Goal: Task Accomplishment & Management: Use online tool/utility

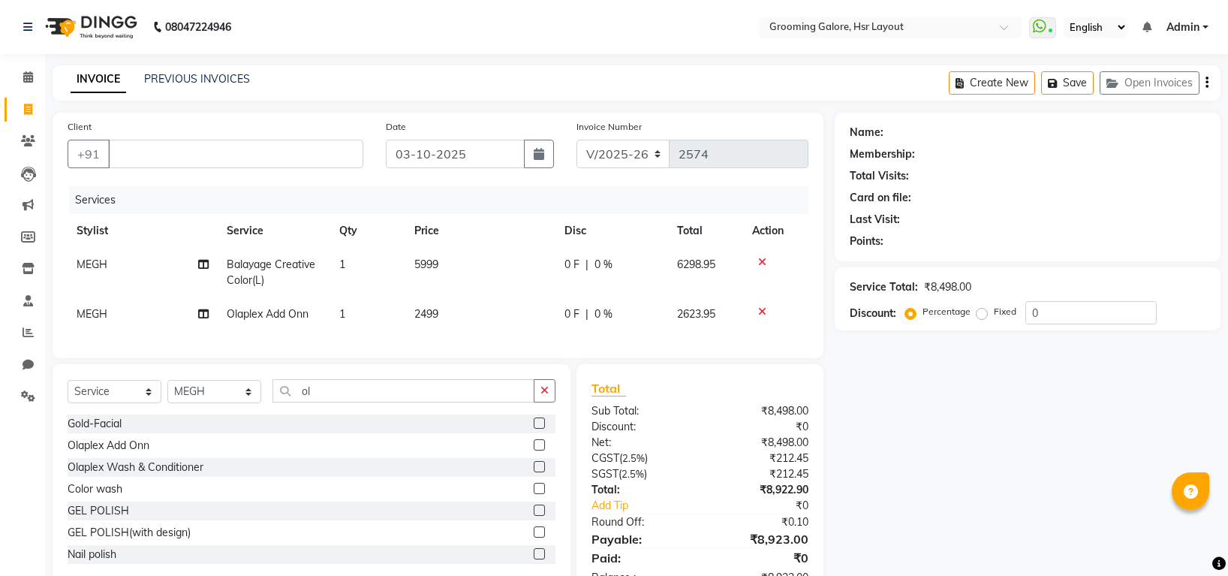
select select "6168"
select select "service"
select select "45579"
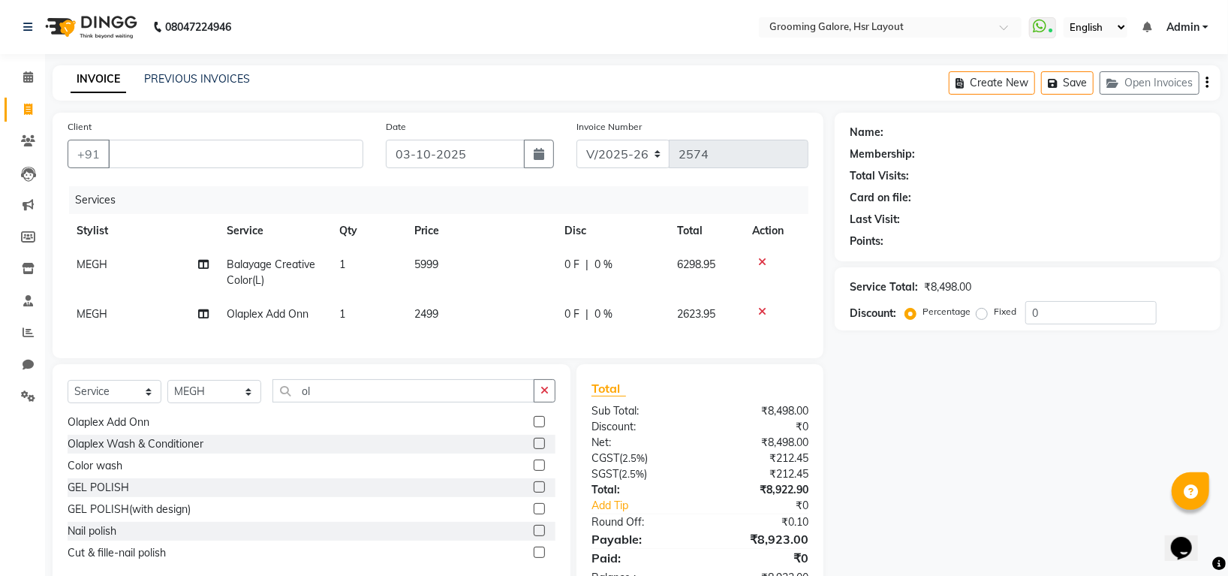
scroll to position [62, 0]
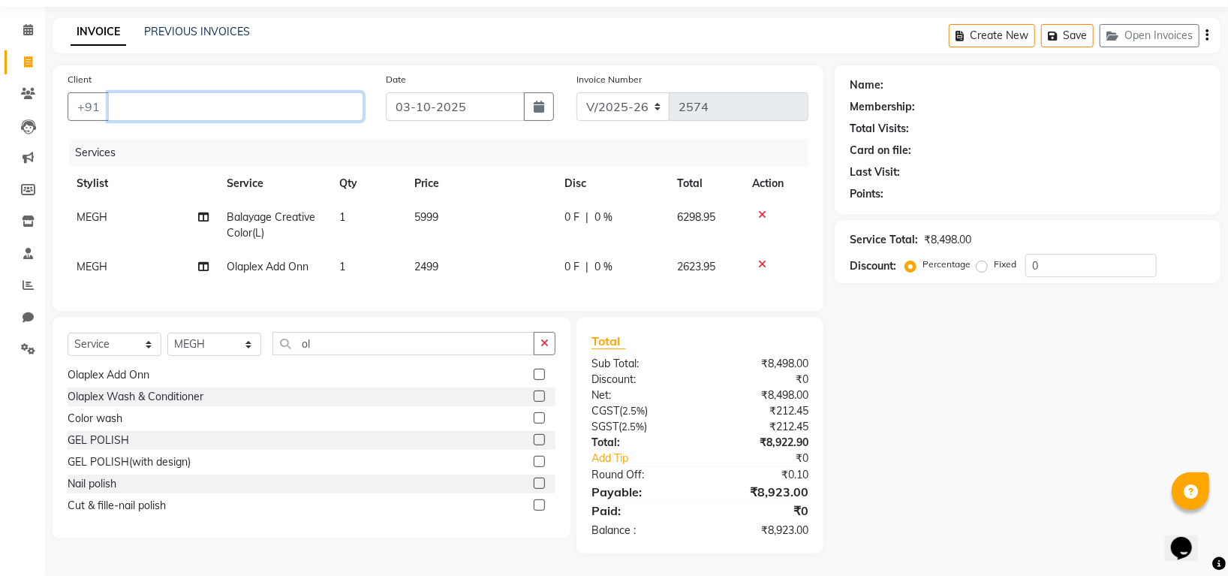
click at [134, 95] on input "Client" at bounding box center [235, 106] width 255 height 29
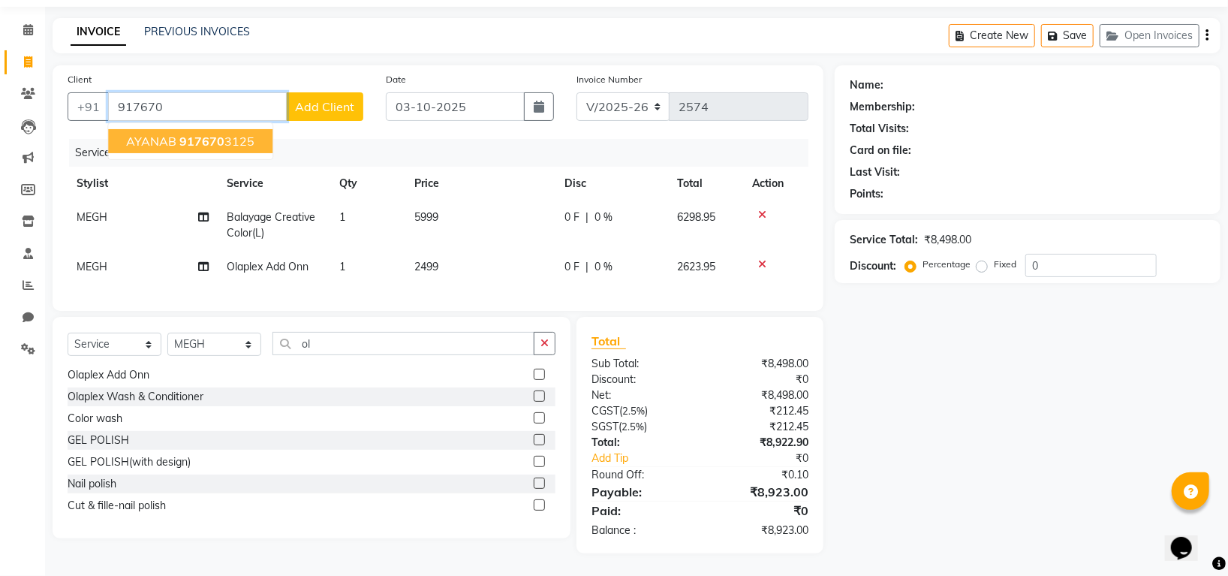
click at [255, 130] on button "AYANAB 917670 3125" at bounding box center [190, 141] width 164 height 24
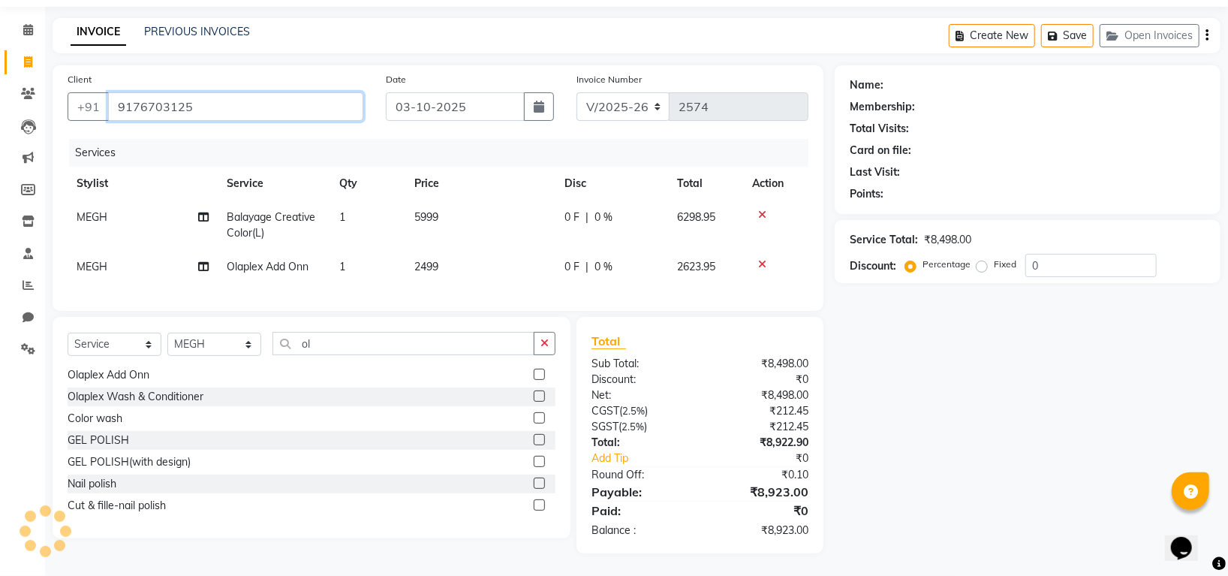
type input "9176703125"
select select "1: Object"
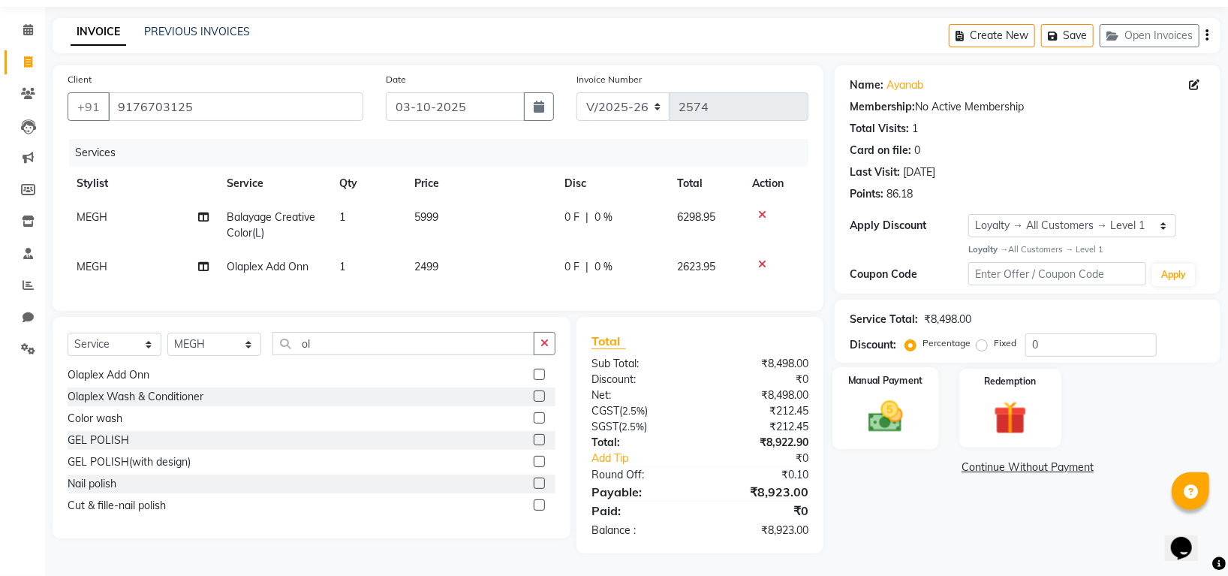
click at [898, 415] on img at bounding box center [886, 416] width 56 height 40
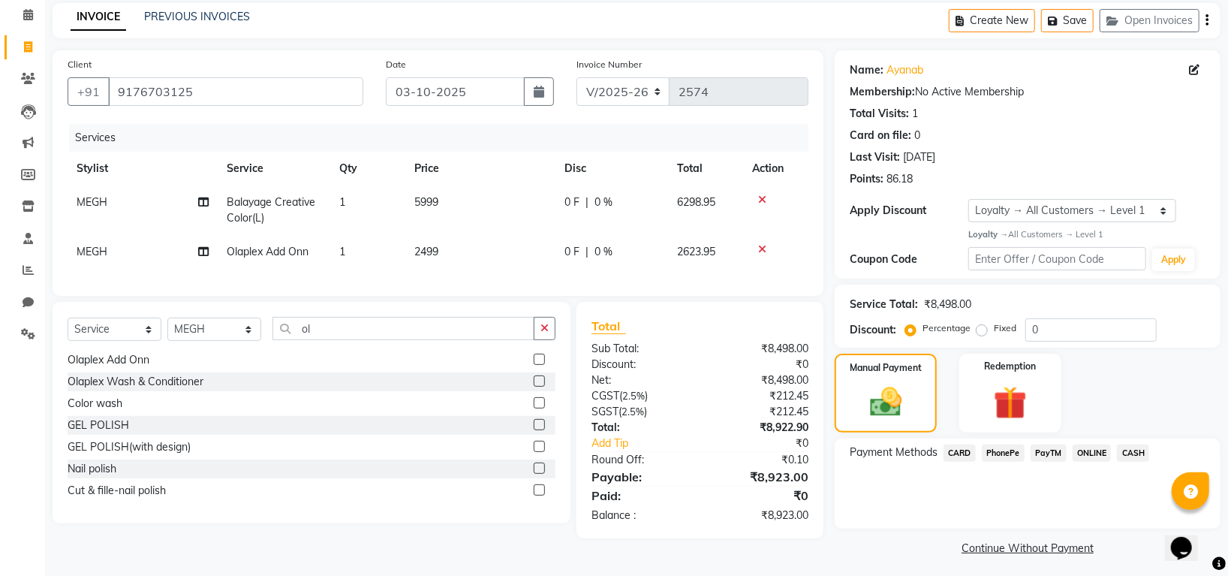
click at [1003, 452] on span "PhonePe" at bounding box center [1003, 452] width 43 height 17
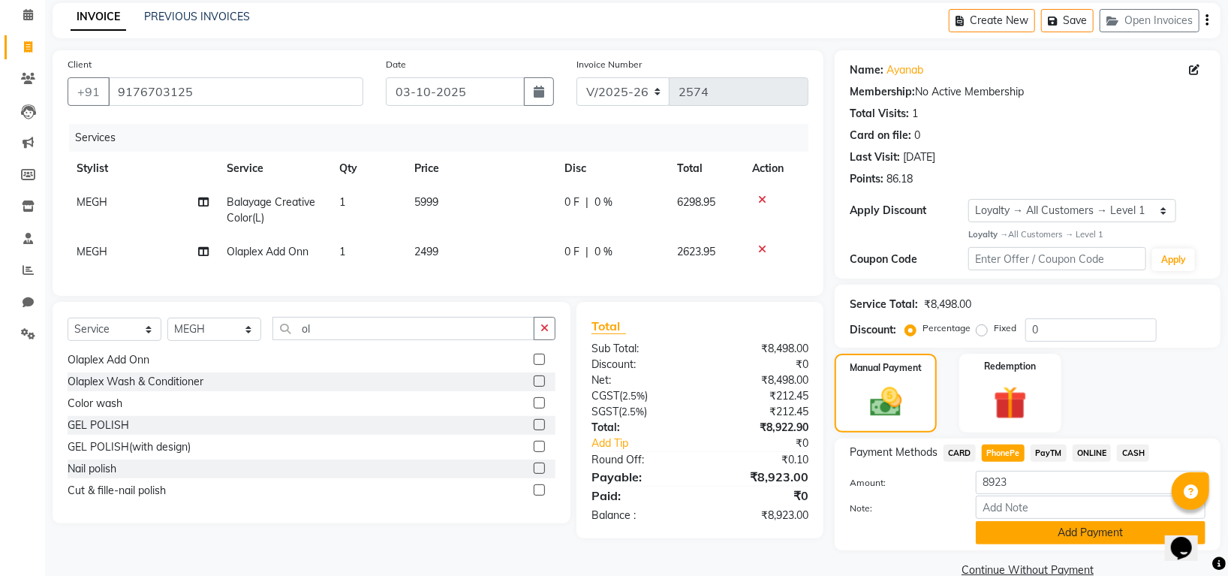
scroll to position [91, 0]
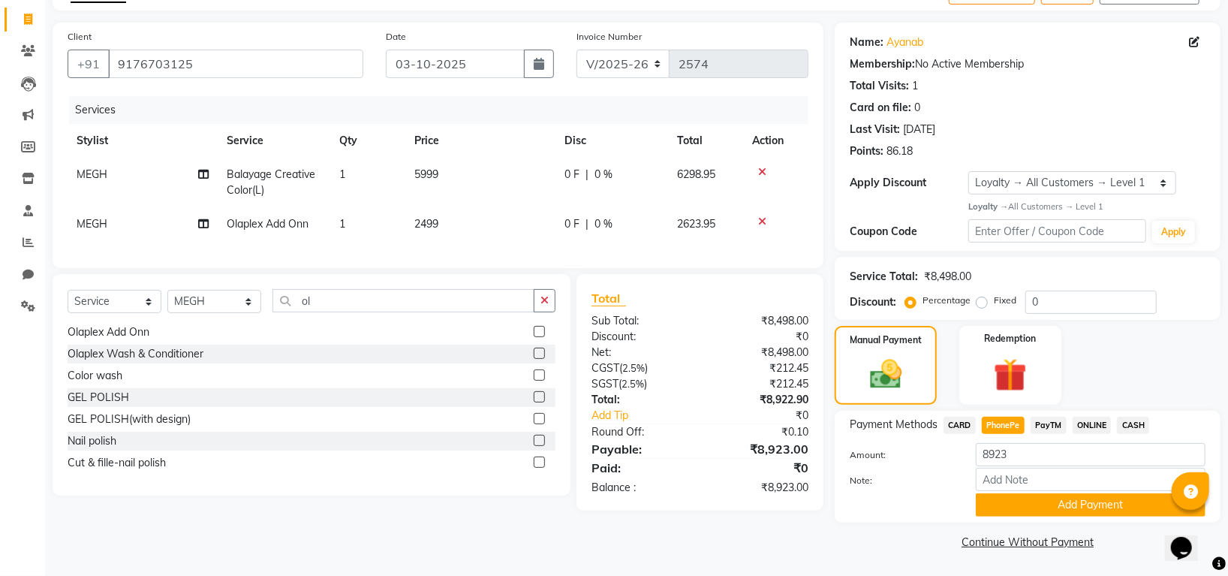
click at [1079, 503] on button "Add Payment" at bounding box center [1091, 504] width 230 height 23
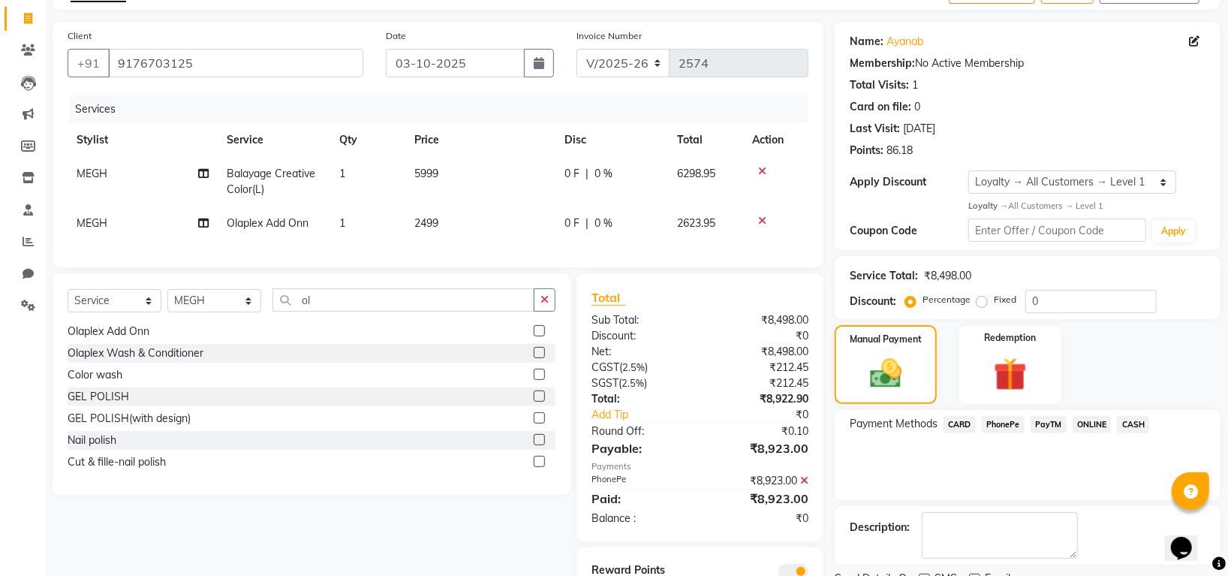
scroll to position [169, 0]
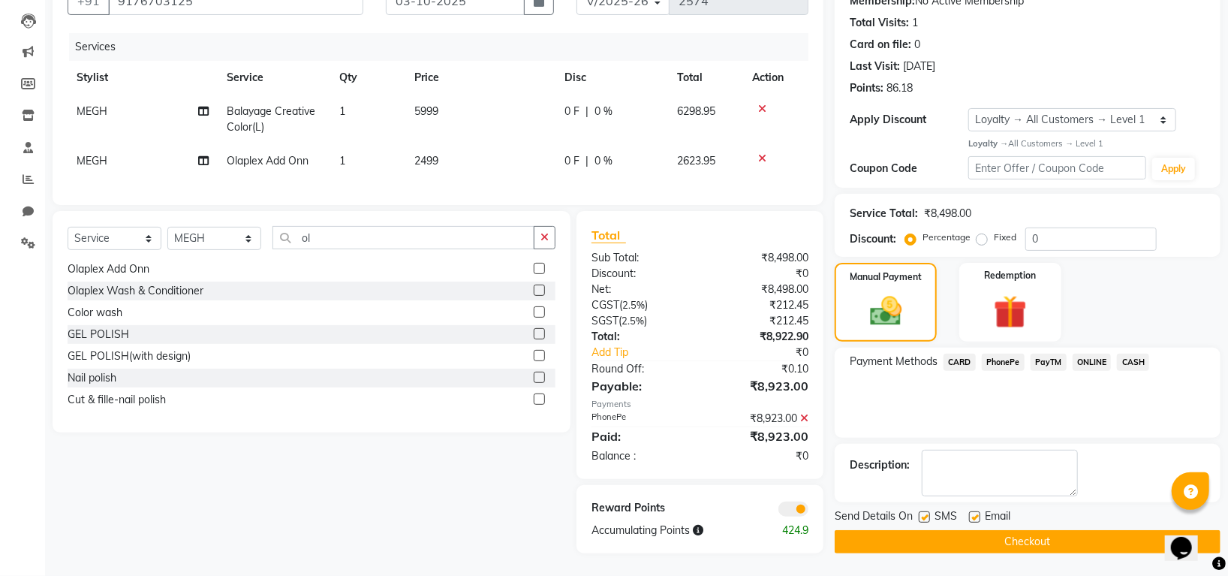
click at [1045, 530] on button "Checkout" at bounding box center [1028, 541] width 386 height 23
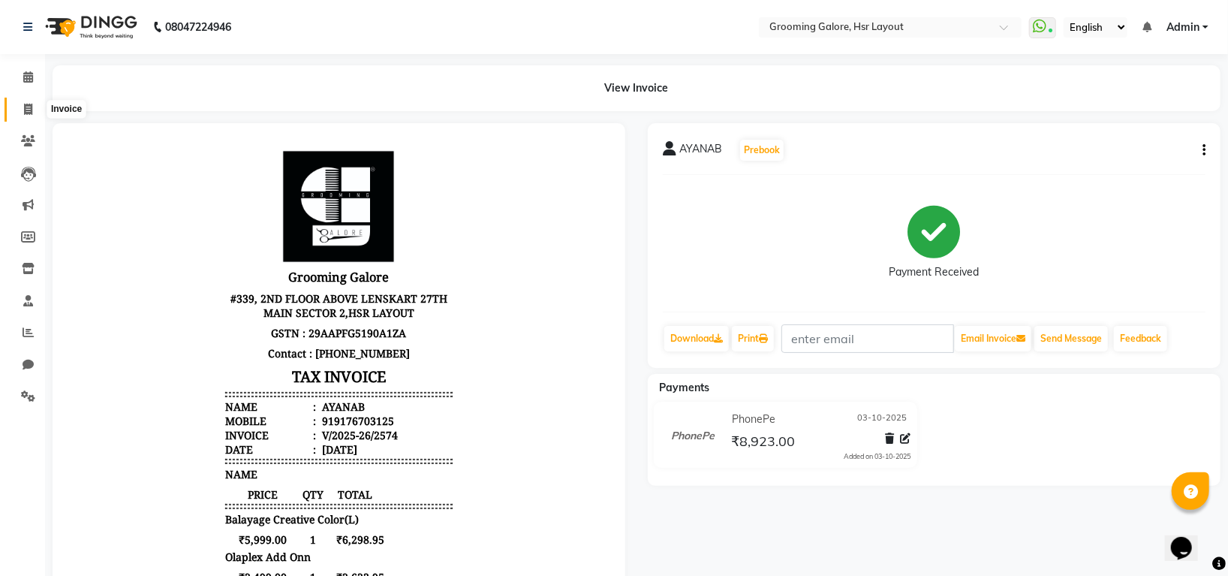
click at [27, 108] on icon at bounding box center [28, 109] width 8 height 11
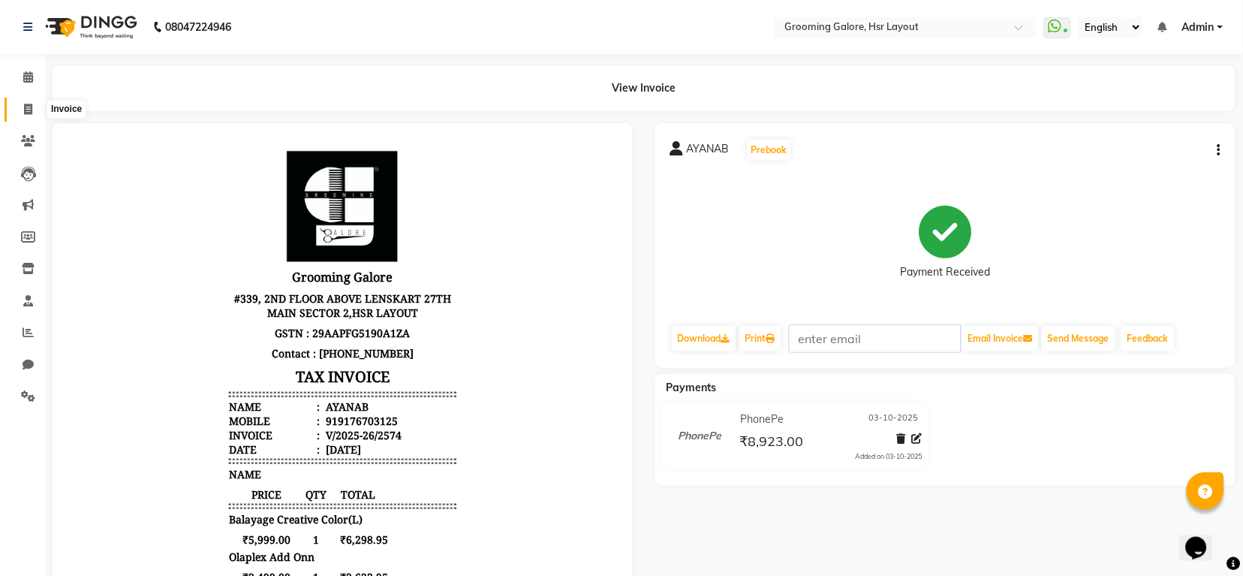
select select "6168"
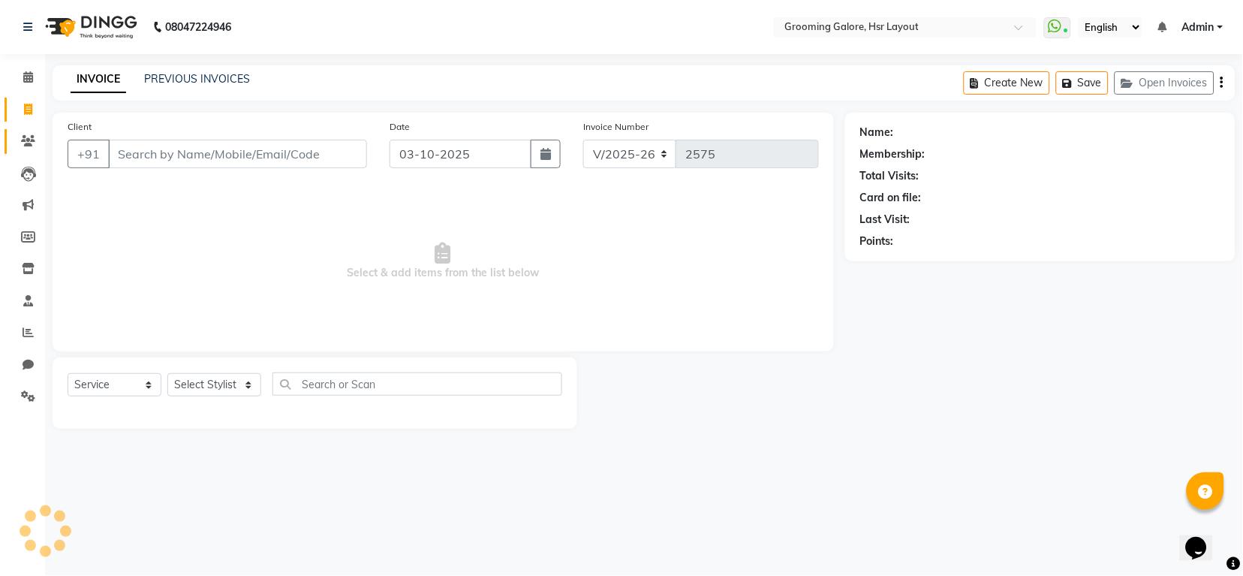
select select "P"
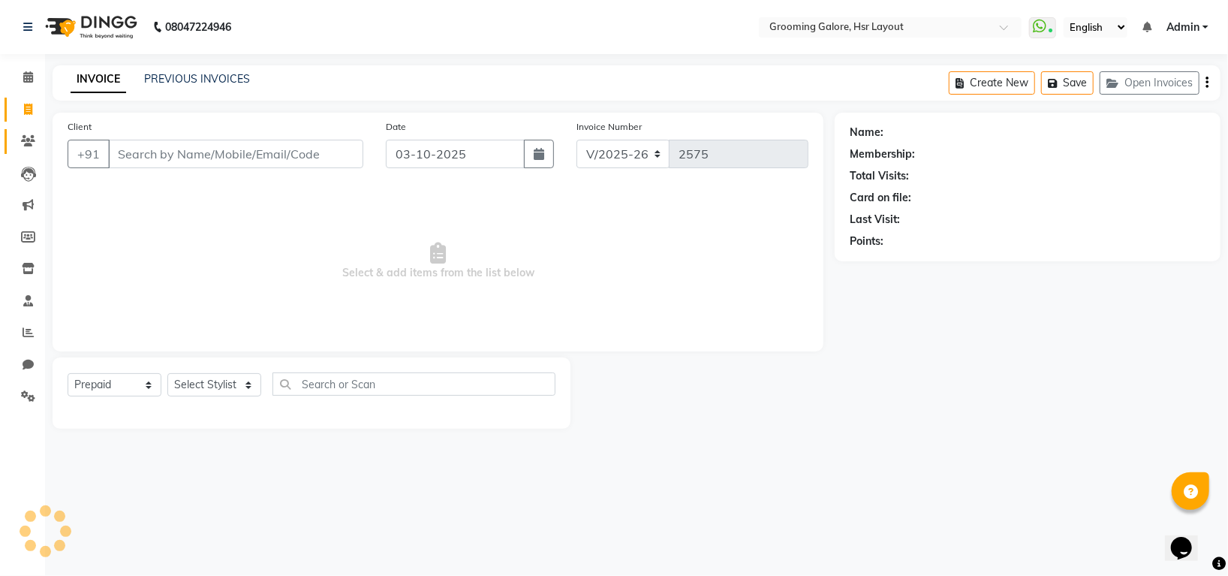
select select "45583"
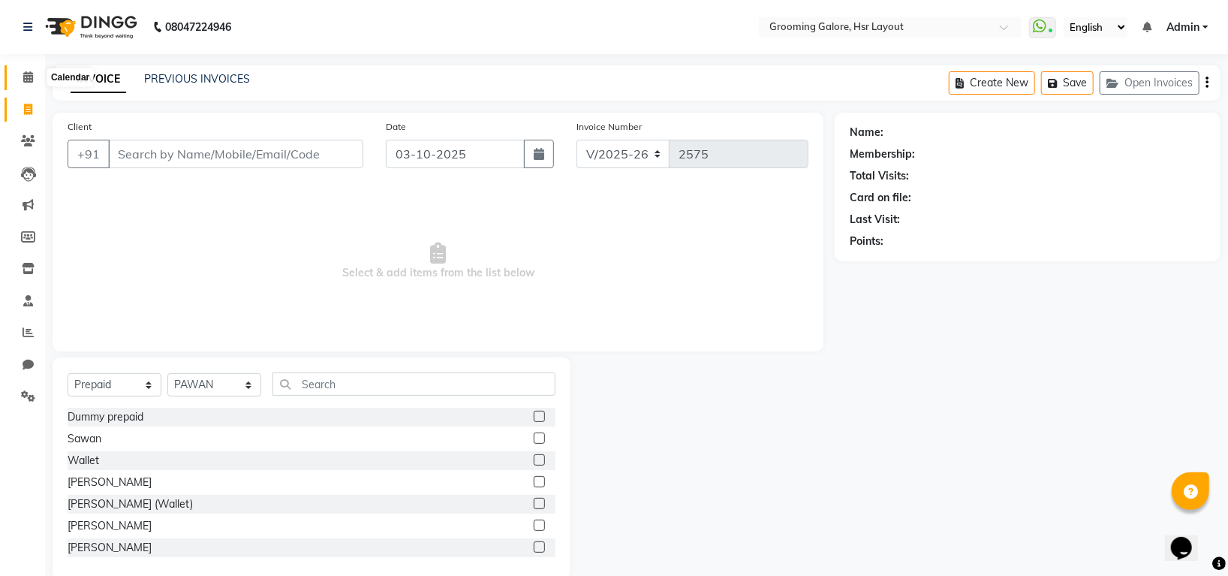
click at [25, 81] on icon at bounding box center [28, 76] width 10 height 11
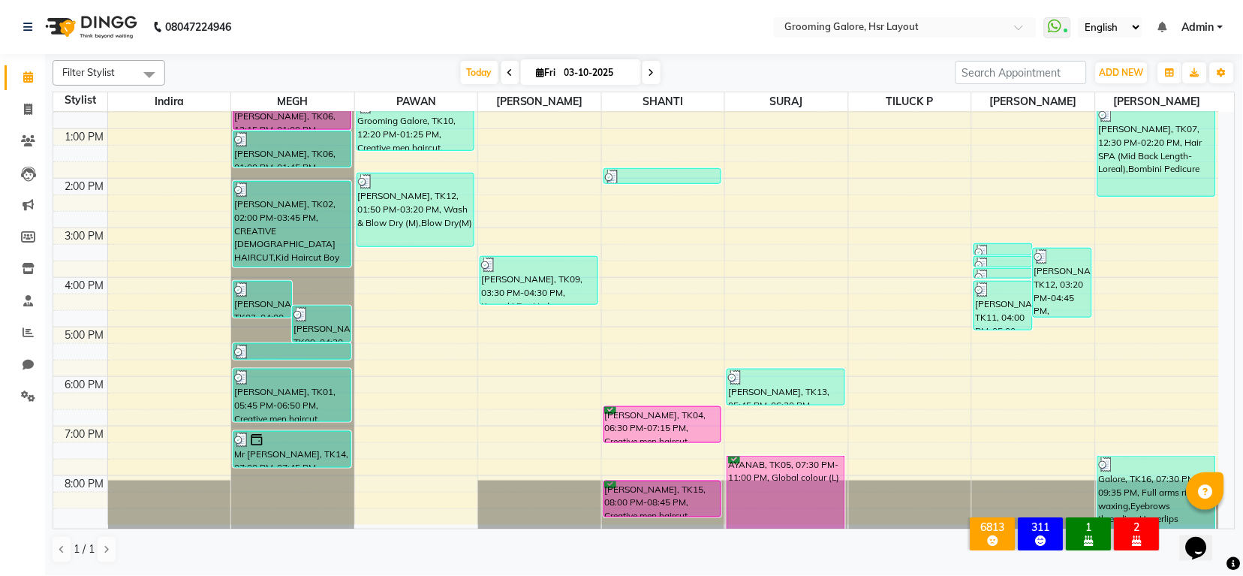
scroll to position [233, 0]
click at [648, 72] on icon at bounding box center [651, 72] width 6 height 9
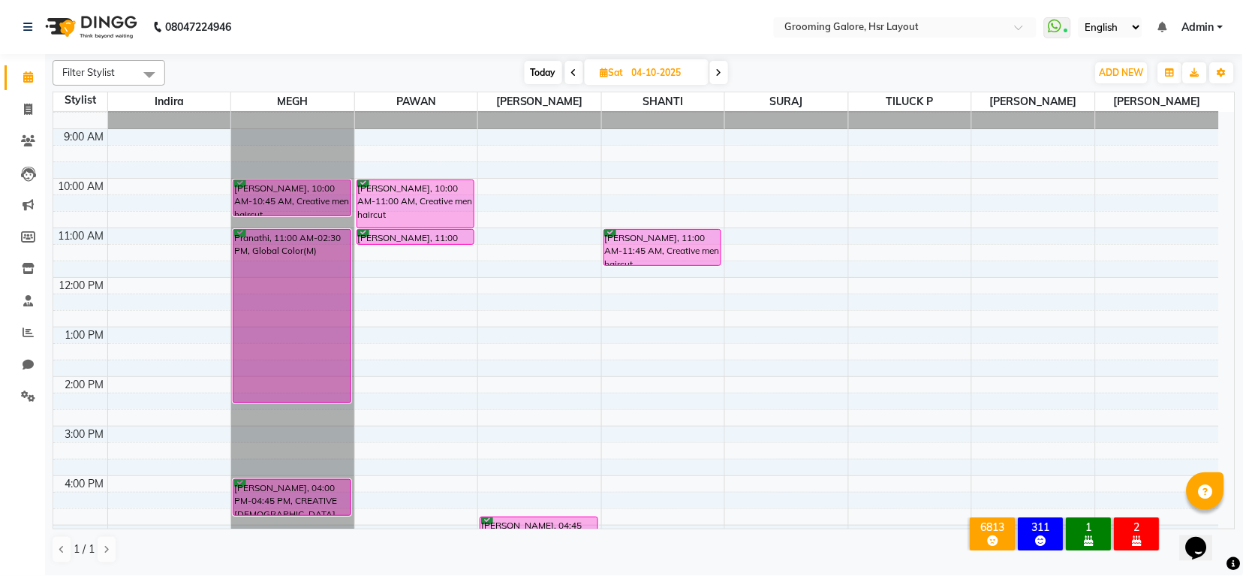
scroll to position [0, 0]
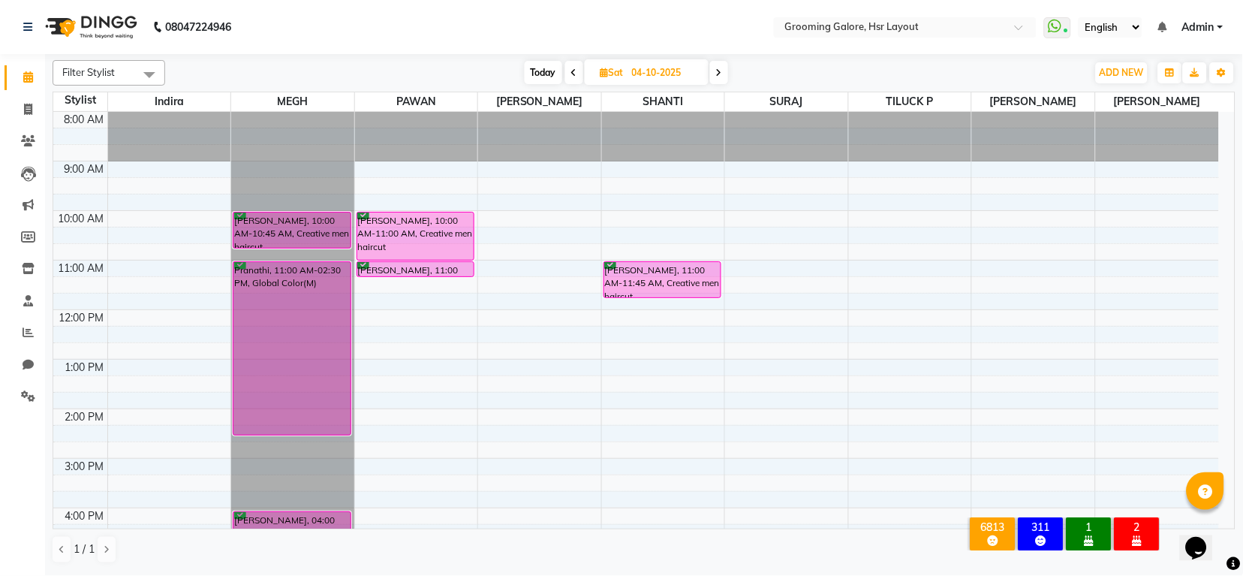
click at [722, 72] on icon at bounding box center [719, 72] width 6 height 9
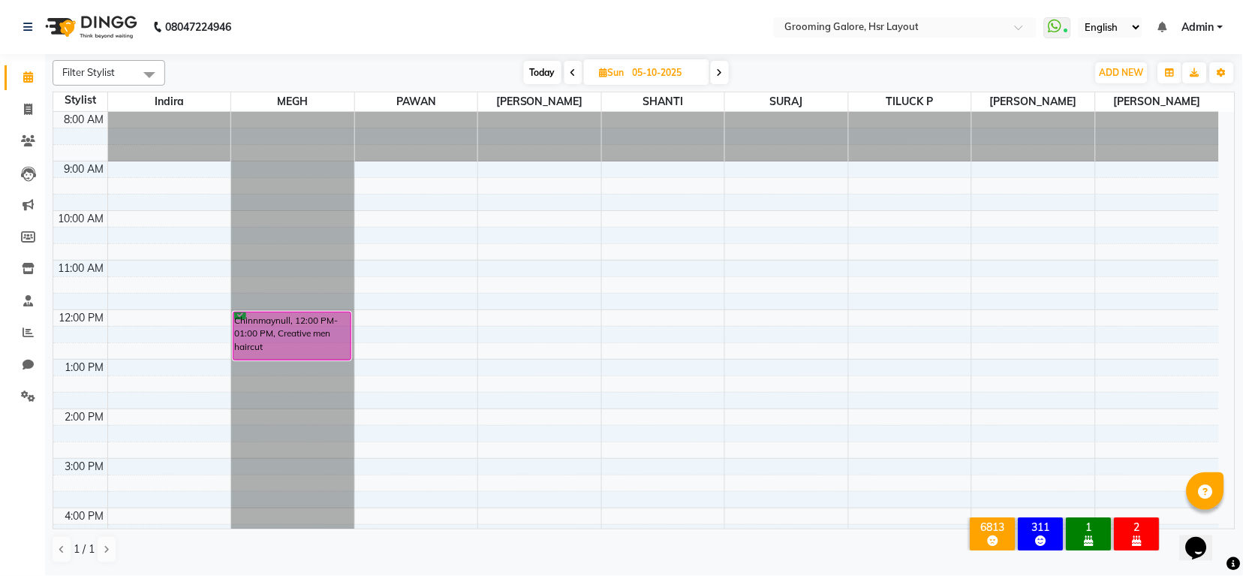
click at [572, 71] on icon at bounding box center [573, 72] width 6 height 9
type input "04-10-2025"
